Goal: Find specific page/section: Find specific page/section

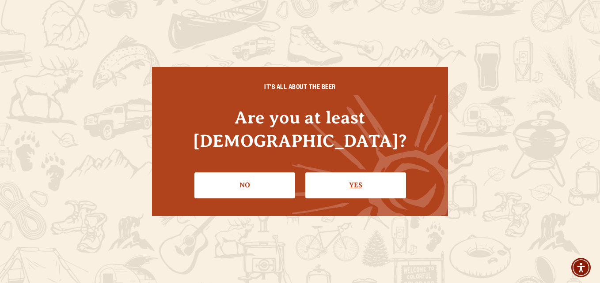
click at [356, 173] on link "Yes" at bounding box center [355, 186] width 101 height 26
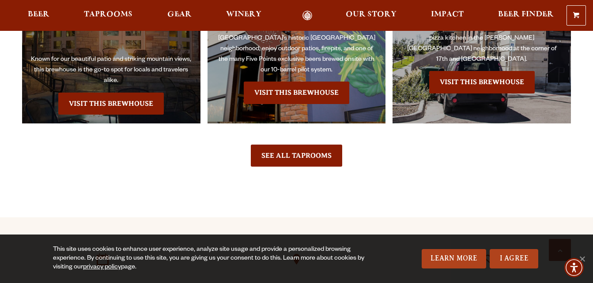
scroll to position [2032, 0]
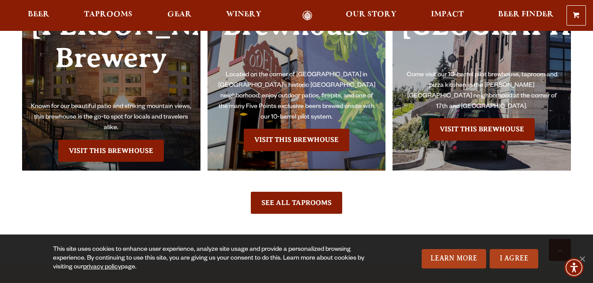
click at [108, 63] on h3 "Fort [PERSON_NAME] Brewery" at bounding box center [111, 40] width 161 height 124
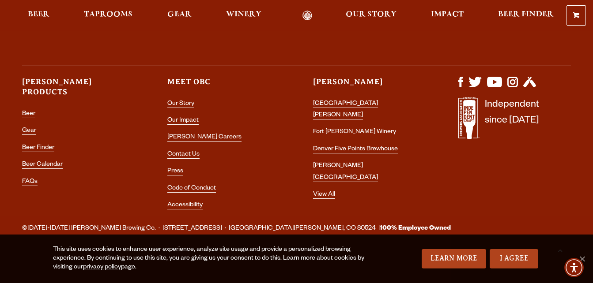
scroll to position [2608, 0]
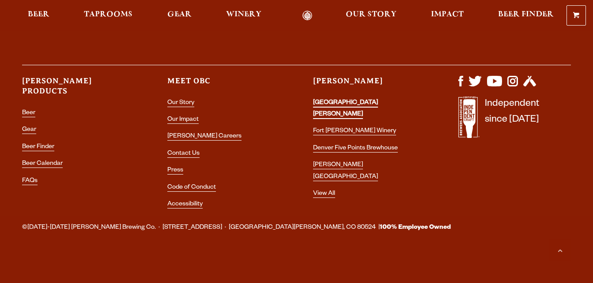
scroll to position [2608, 0]
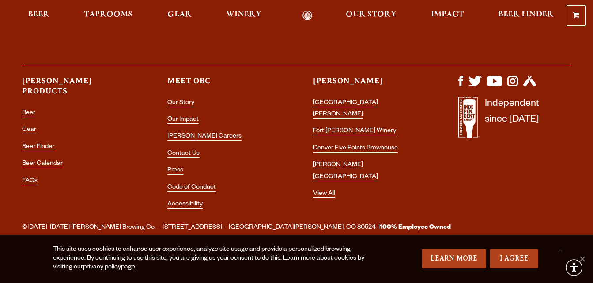
click at [336, 99] on li "[GEOGRAPHIC_DATA][PERSON_NAME]" at bounding box center [369, 109] width 113 height 23
click at [333, 101] on link "[GEOGRAPHIC_DATA][PERSON_NAME]" at bounding box center [345, 109] width 65 height 19
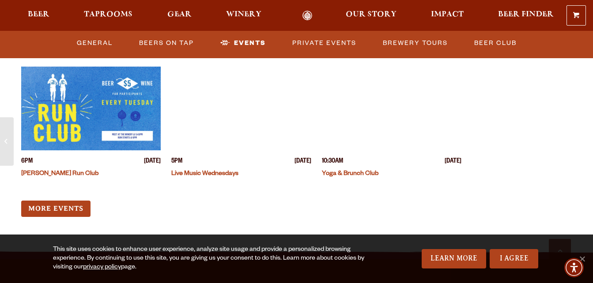
scroll to position [3413, 0]
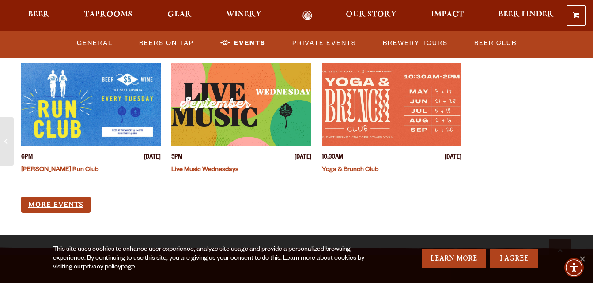
click at [56, 197] on link "More Events" at bounding box center [55, 205] width 69 height 16
